Goal: Information Seeking & Learning: Learn about a topic

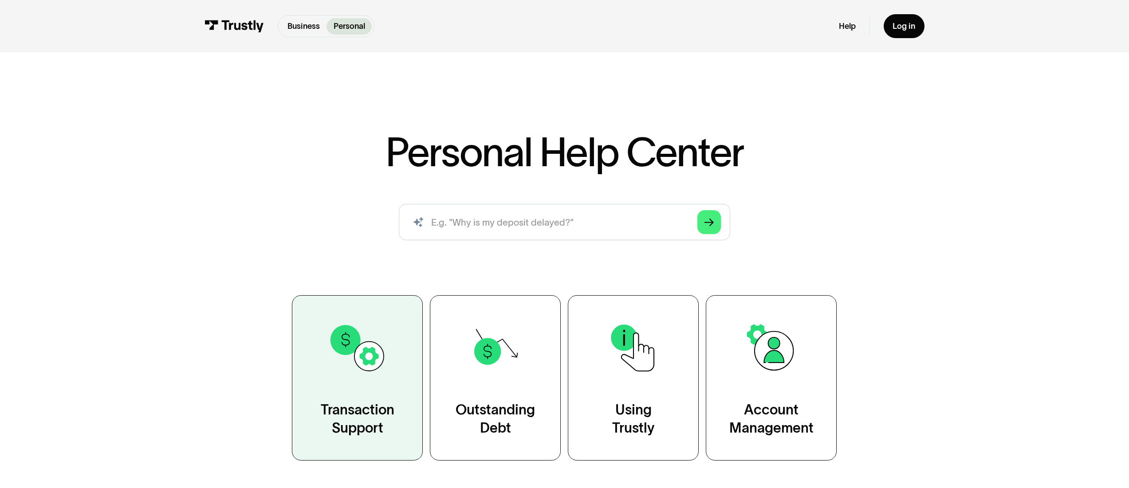
click at [357, 418] on div "Transaction Support" at bounding box center [358, 419] width 74 height 36
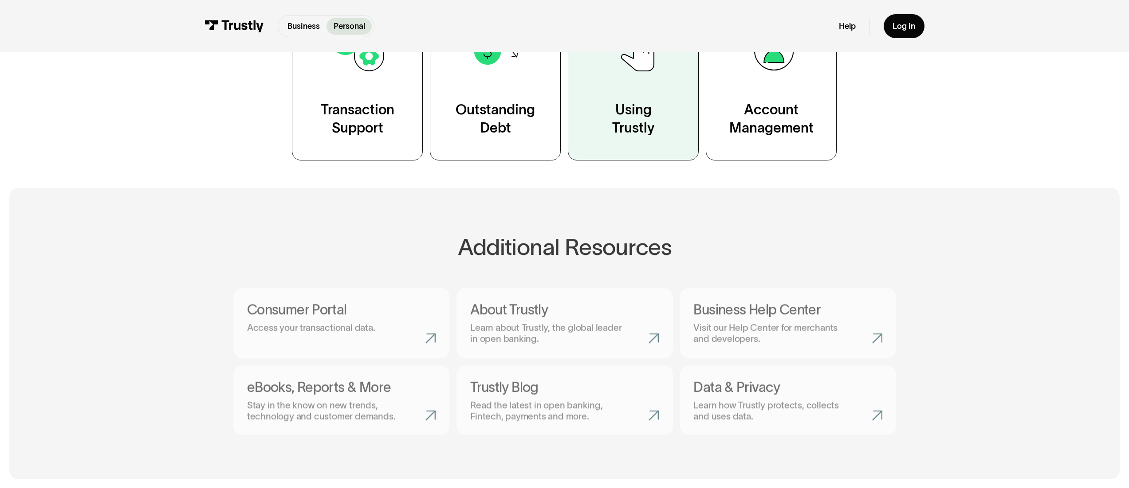
scroll to position [300, 0]
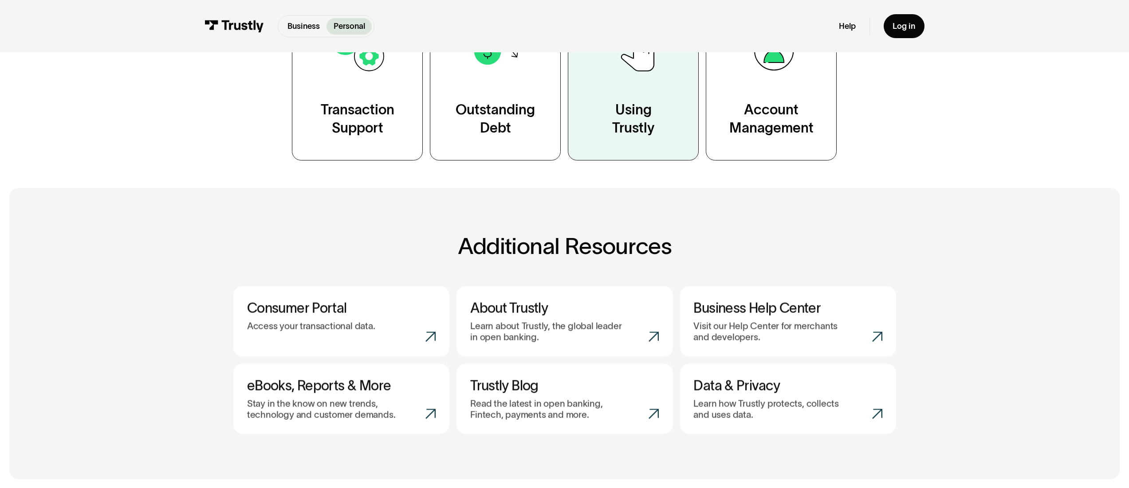
click at [628, 98] on link "Using Trustly" at bounding box center [633, 77] width 131 height 165
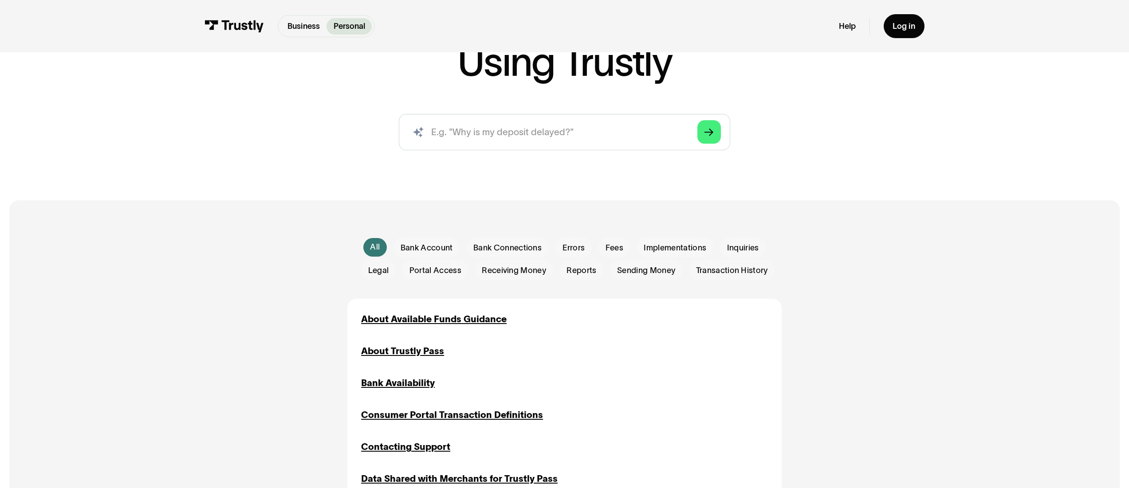
scroll to position [75, 0]
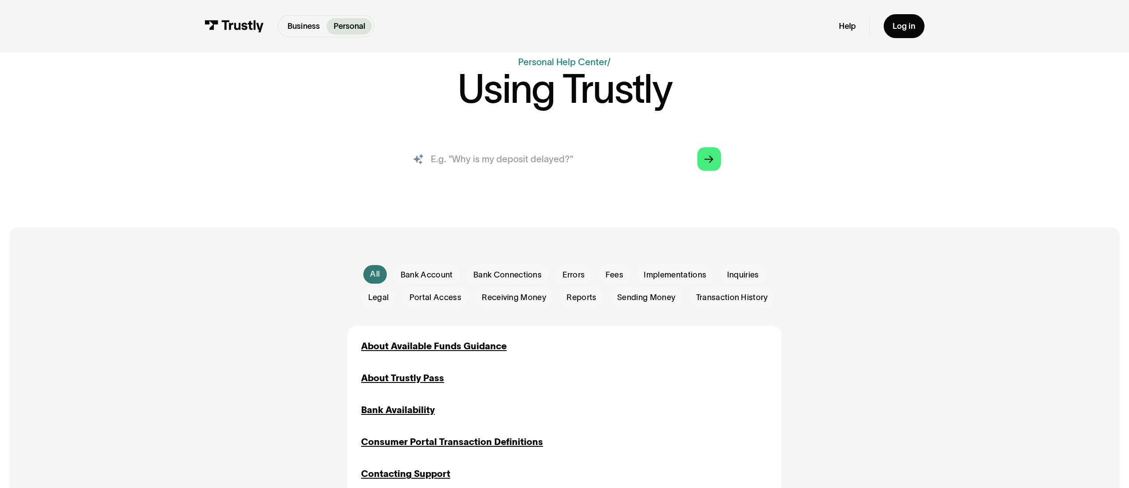
click at [470, 165] on input "search" at bounding box center [564, 159] width 331 height 36
click at [426, 380] on div "About Trustly Pass" at bounding box center [402, 379] width 83 height 14
